Goal: Transaction & Acquisition: Download file/media

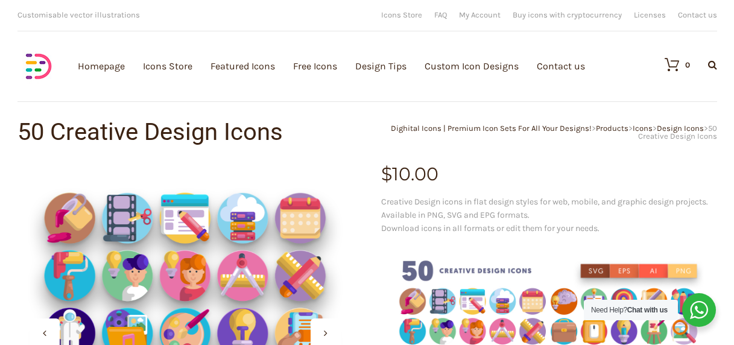
click at [426, 24] on div "Icons Store FAQ My Account Buy icons with cryptocurrency Licenses Contact us" at bounding box center [549, 15] width 336 height 19
click at [638, 128] on span "Icons" at bounding box center [642, 128] width 20 height 9
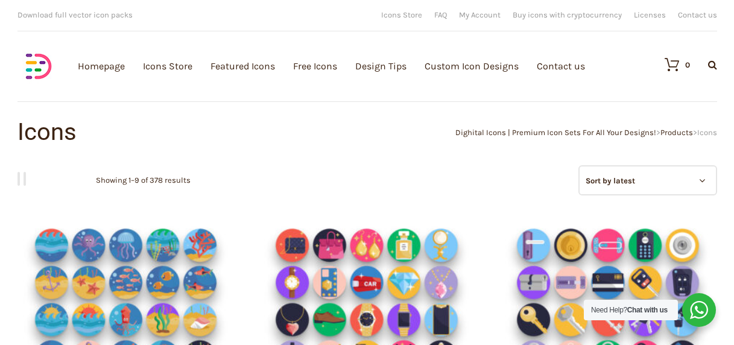
click at [430, 29] on div "Download full vector icon packs Customisable vector illustrations We provide hi…" at bounding box center [366, 15] width 699 height 31
click at [493, 102] on div "Download full vector icon packs Customisable vector illustrations We provide hi…" at bounding box center [366, 60] width 699 height 120
click at [427, 26] on div "Download full vector icon packs Customisable vector illustrations We provide hi…" at bounding box center [366, 15] width 699 height 31
click at [480, 189] on nav "Grid view List view" at bounding box center [366, 179] width 699 height 28
click at [427, 31] on div "Download full vector icon packs Customisable vector illustrations We provide hi…" at bounding box center [366, 60] width 699 height 120
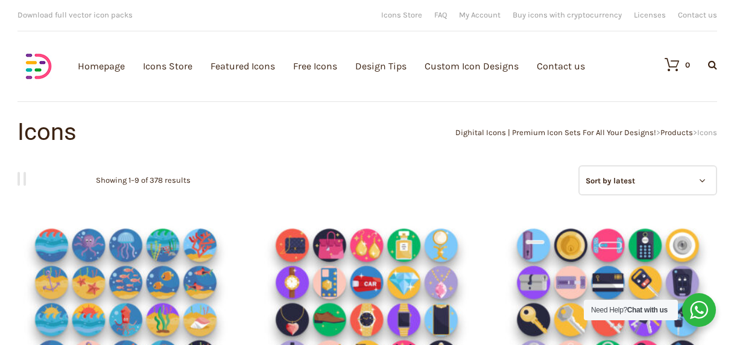
click at [426, 24] on div "Icons Store FAQ My Account Buy icons with cryptocurrency Licenses Contact us" at bounding box center [549, 15] width 336 height 19
click at [638, 128] on span "Dighital Icons | Premium Icon Sets For All Your Designs!" at bounding box center [555, 132] width 201 height 9
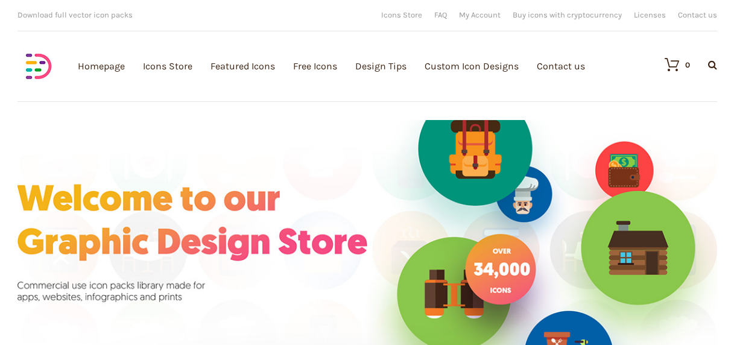
click at [430, 29] on div "Download full vector icon packs Customisable vector illustrations We provide hi…" at bounding box center [366, 15] width 699 height 31
click at [493, 102] on div "Download full vector icon packs Customisable vector illustrations We provide hi…" at bounding box center [366, 60] width 699 height 120
click at [427, 26] on div "Download full vector icon packs Customisable vector illustrations We provide hi…" at bounding box center [366, 15] width 699 height 31
click at [480, 189] on img at bounding box center [366, 250] width 699 height 260
